Goal: Find specific page/section: Find specific page/section

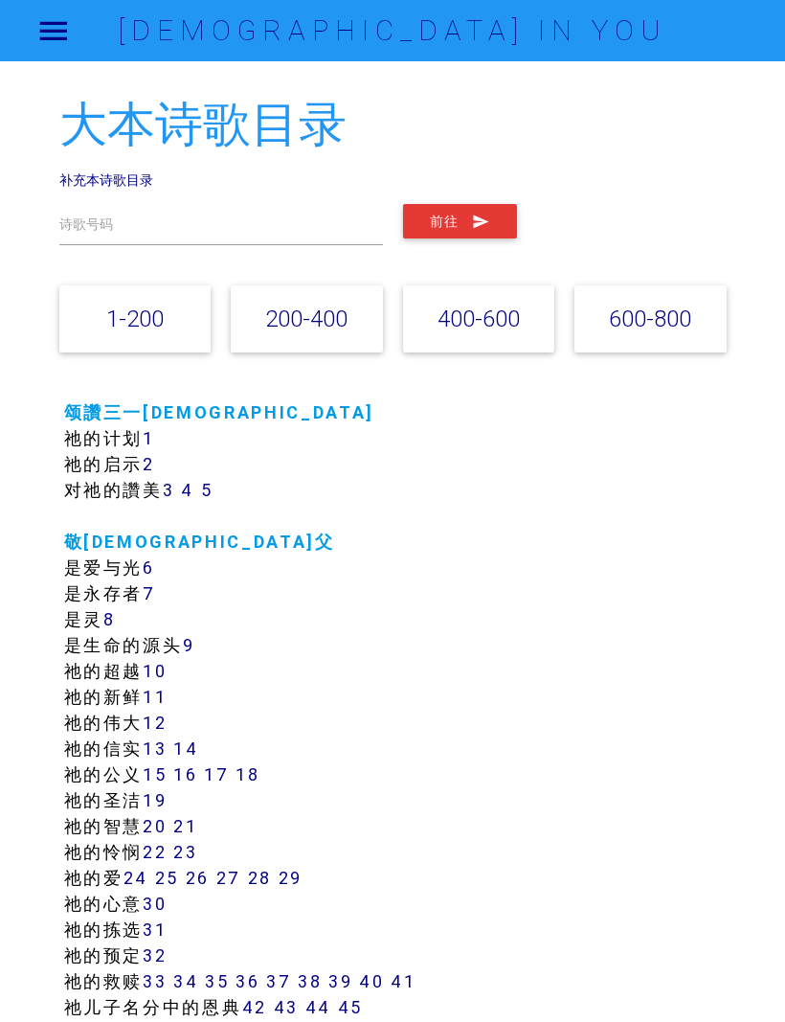
click at [156, 319] on link "1-200" at bounding box center [134, 319] width 57 height 28
click at [331, 306] on link "200-400" at bounding box center [306, 319] width 82 height 28
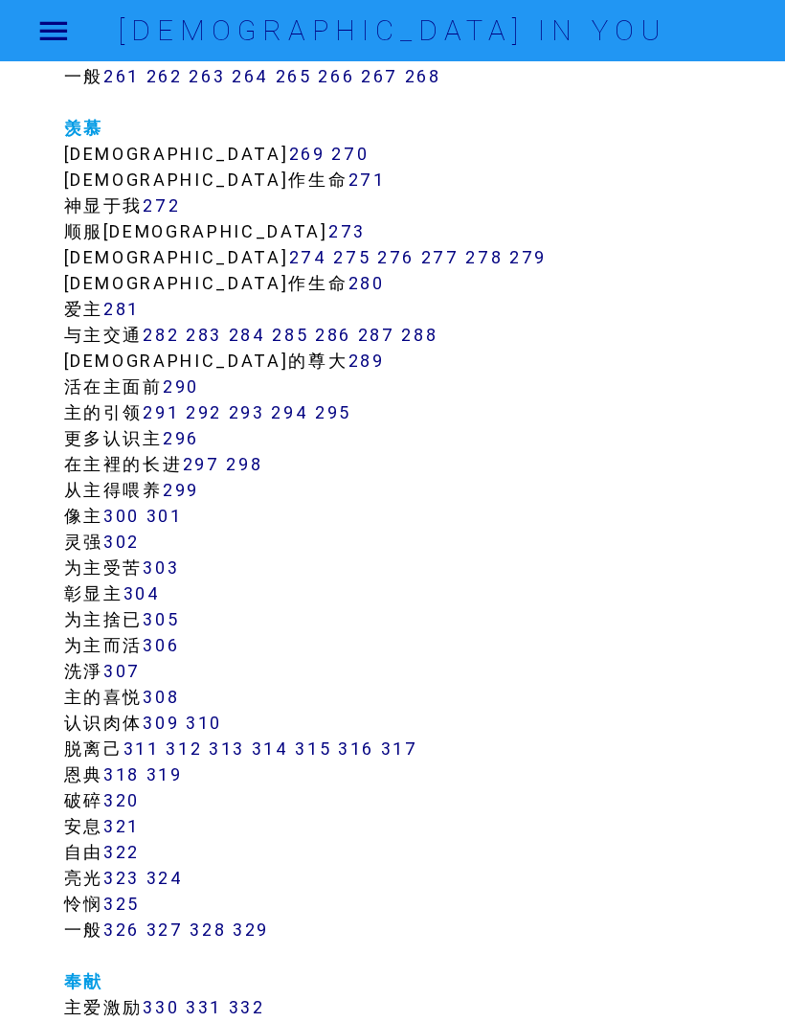
scroll to position [2586, 0]
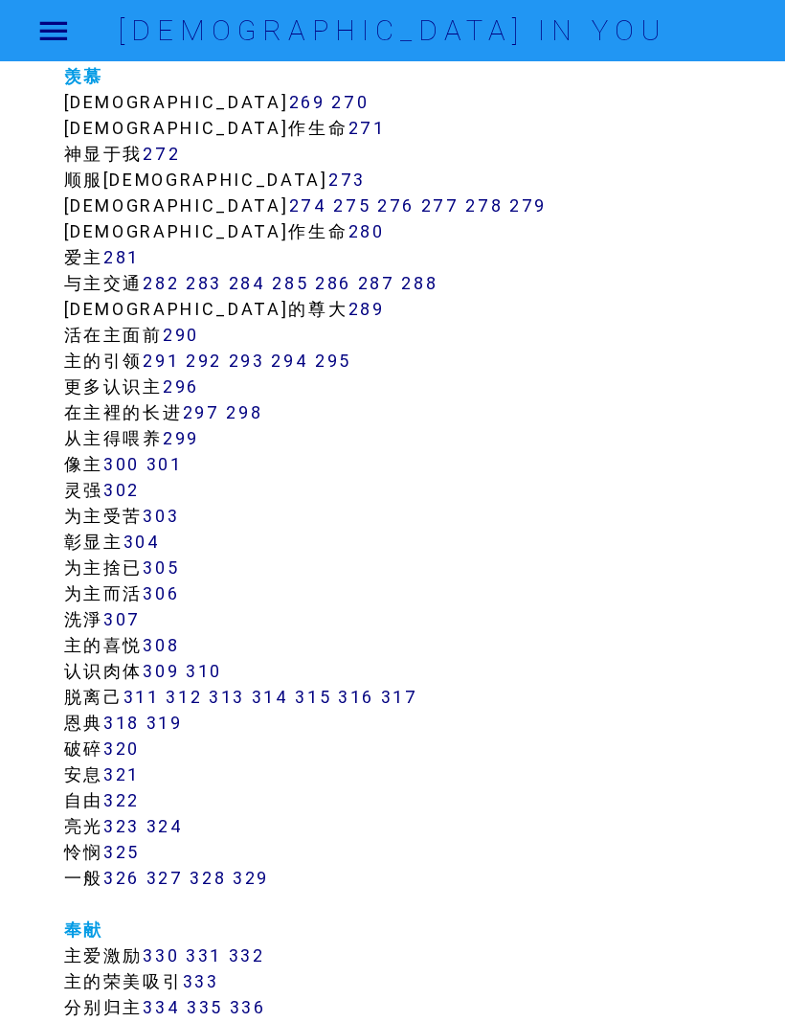
click at [193, 703] on link "312" at bounding box center [184, 697] width 36 height 22
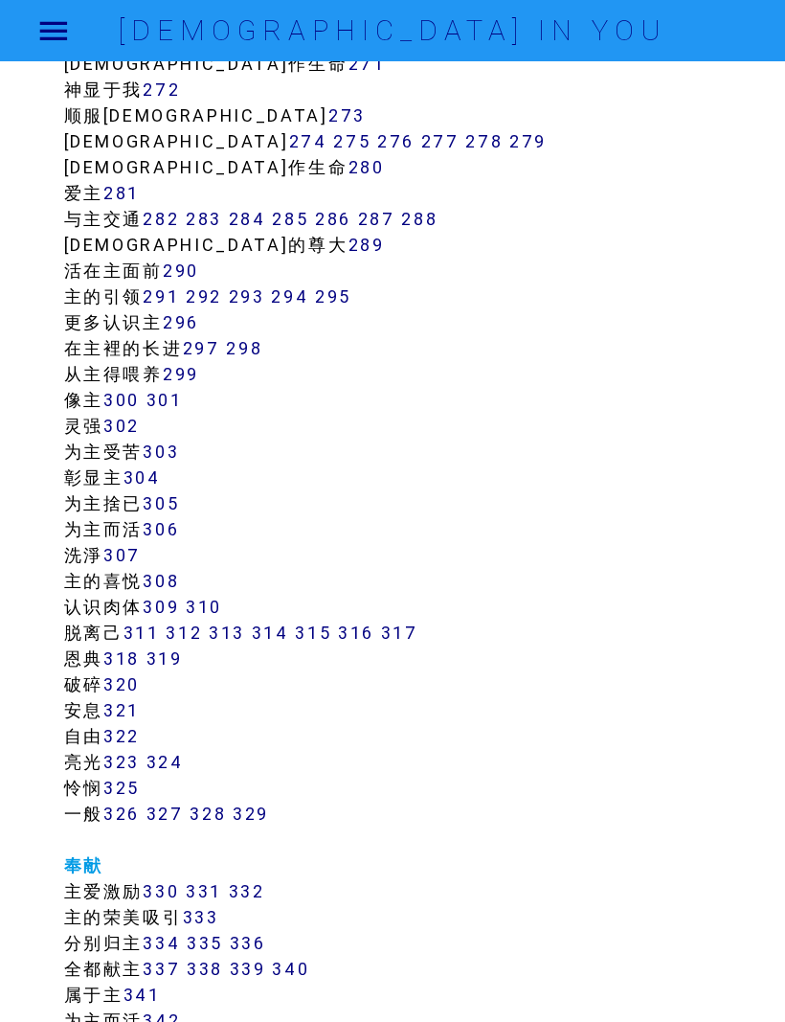
click at [288, 629] on link "314" at bounding box center [270, 633] width 37 height 22
click at [328, 628] on link "315" at bounding box center [313, 633] width 36 height 22
click at [365, 639] on link "316" at bounding box center [356, 633] width 36 height 22
click at [404, 636] on link "317" at bounding box center [399, 633] width 37 height 22
click at [151, 633] on link "311" at bounding box center [142, 633] width 36 height 22
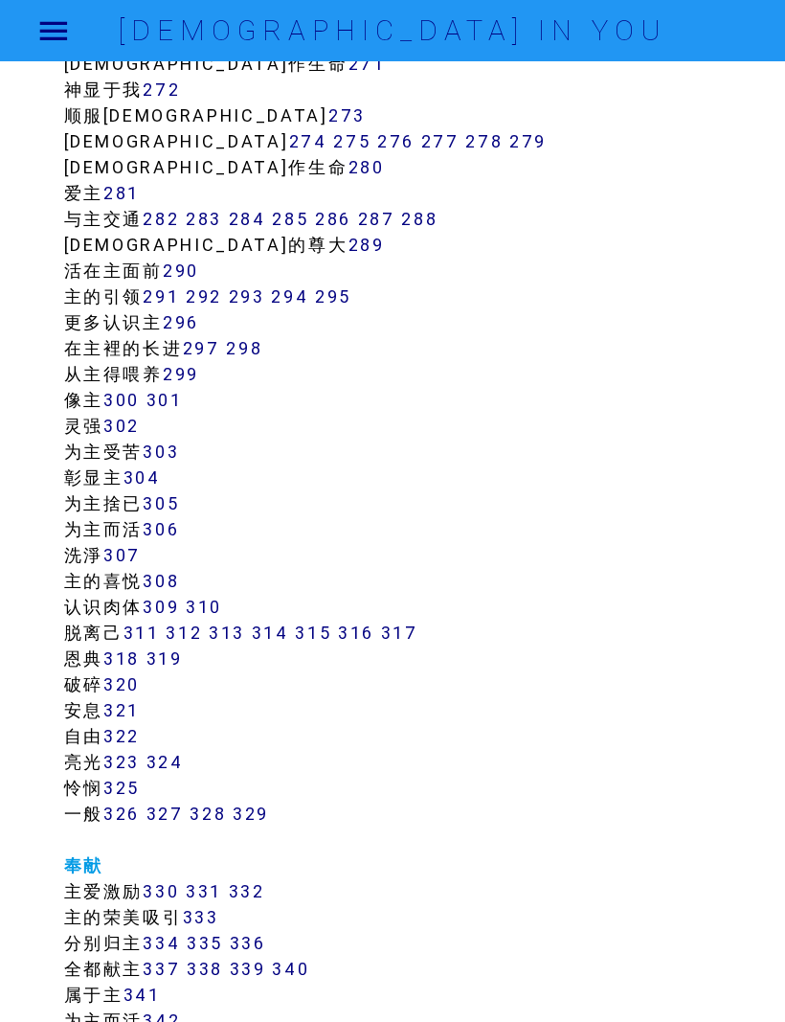
click at [199, 635] on link "312" at bounding box center [184, 633] width 36 height 22
click at [245, 623] on link "313" at bounding box center [227, 633] width 36 height 22
click at [275, 633] on link "314" at bounding box center [270, 633] width 37 height 22
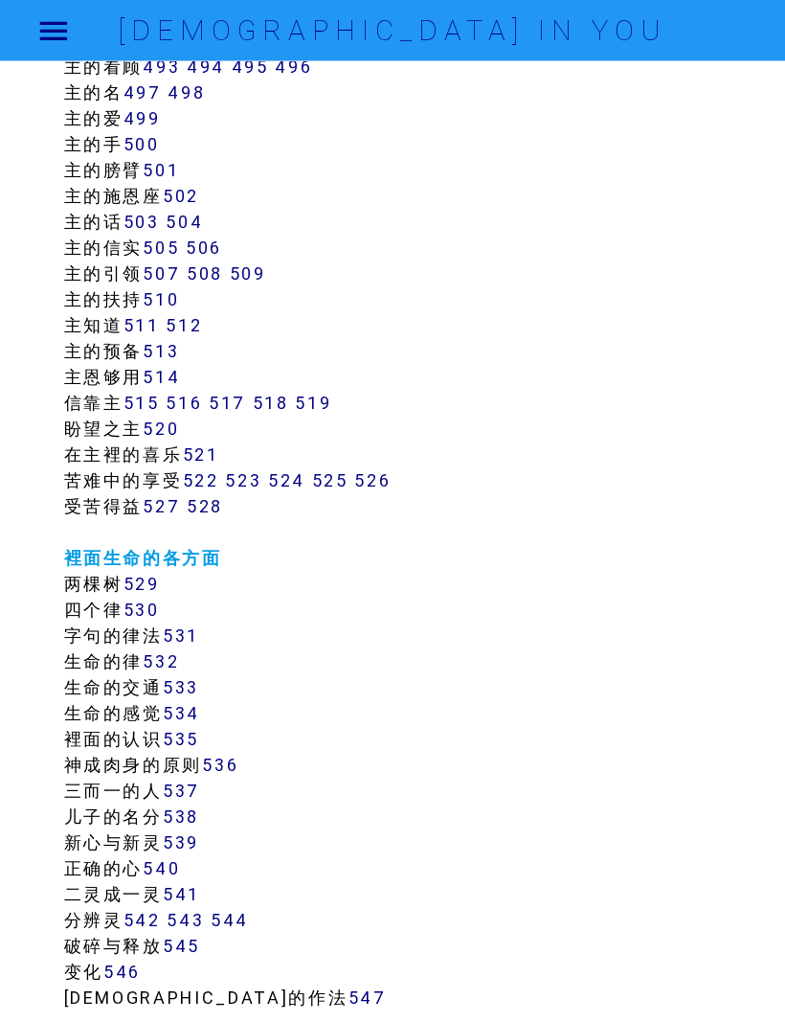
scroll to position [5854, 0]
click at [192, 948] on link "545" at bounding box center [181, 945] width 37 height 22
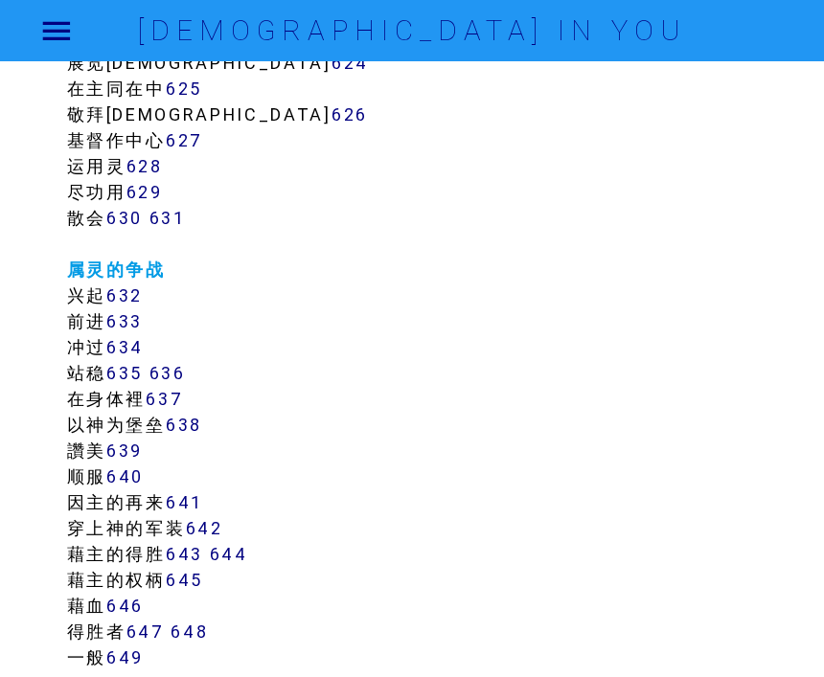
scroll to position [8044, 0]
